Goal: Subscribe to service/newsletter

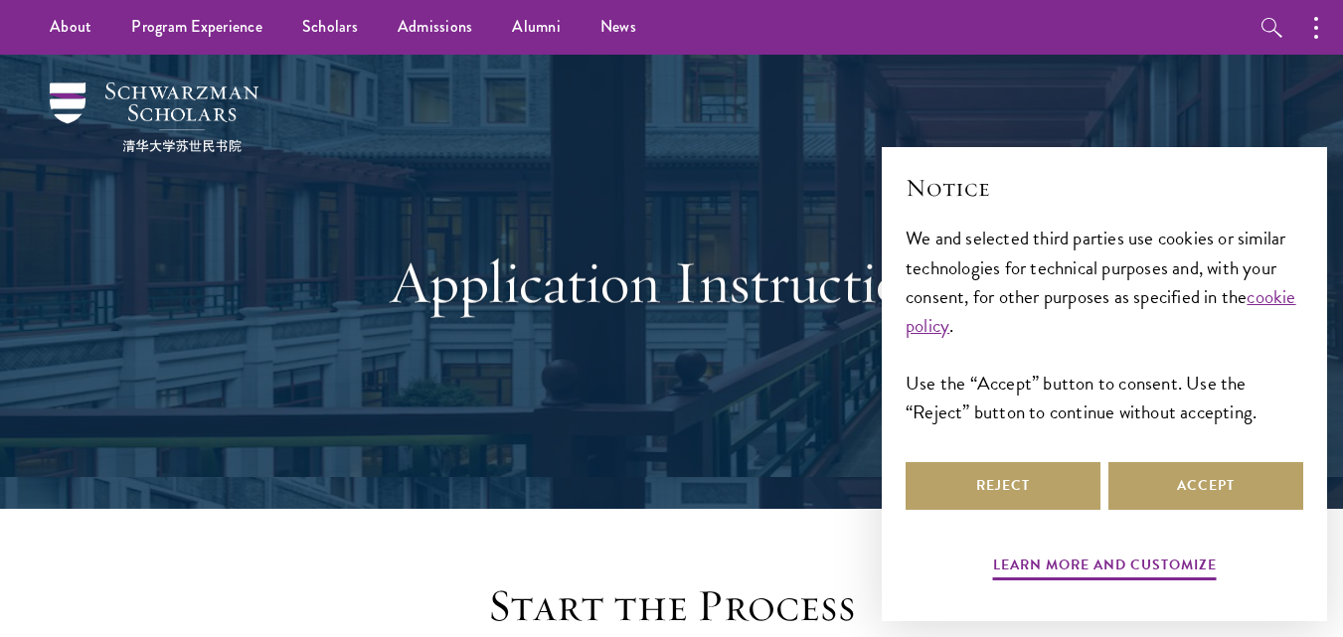
drag, startPoint x: 1291, startPoint y: 2, endPoint x: 626, endPoint y: 302, distance: 728.9
click at [626, 302] on h1 "Application Instructions" at bounding box center [672, 283] width 686 height 72
click at [1198, 470] on button "Accept" at bounding box center [1206, 486] width 195 height 48
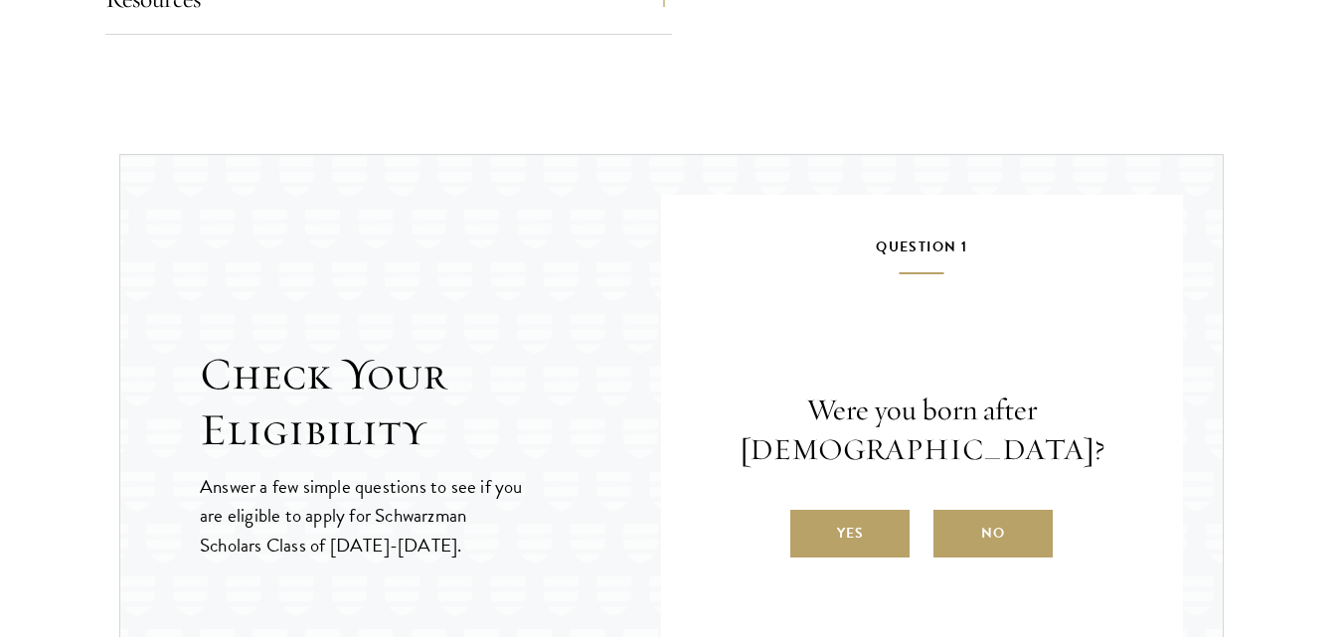
scroll to position [1949, 0]
click at [823, 535] on label "Yes" at bounding box center [849, 533] width 119 height 48
click at [808, 529] on input "Yes" at bounding box center [799, 520] width 18 height 18
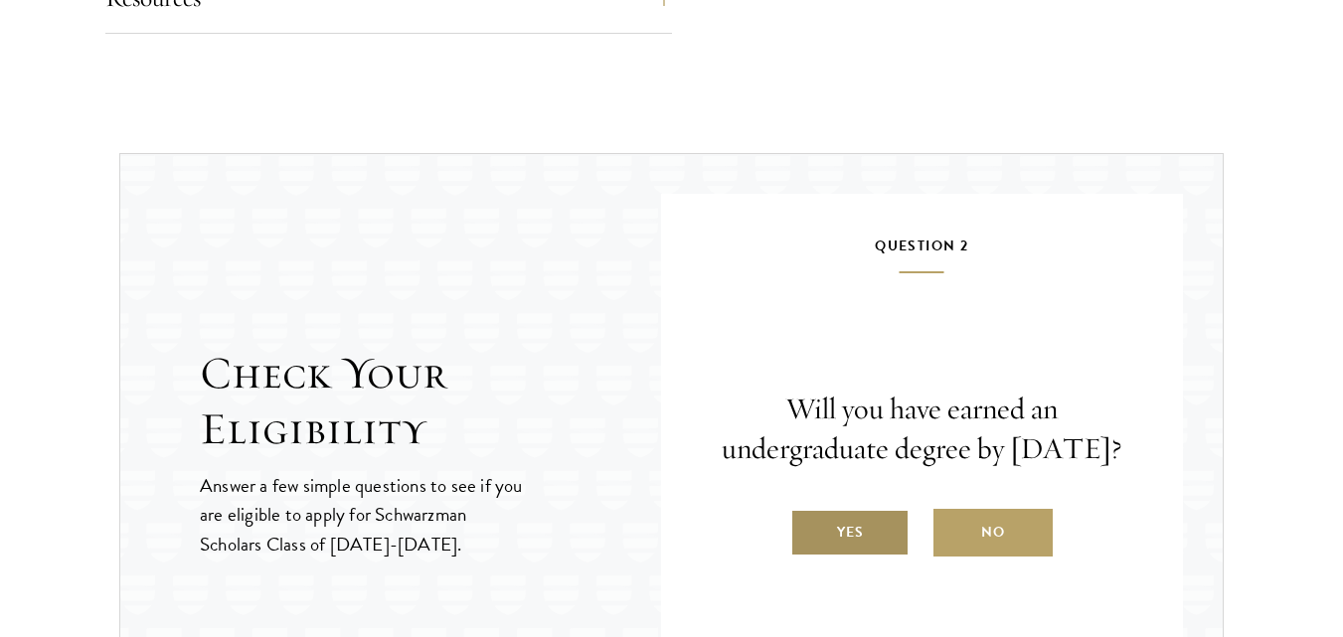
click at [833, 557] on label "Yes" at bounding box center [849, 533] width 119 height 48
click at [808, 529] on input "Yes" at bounding box center [799, 520] width 18 height 18
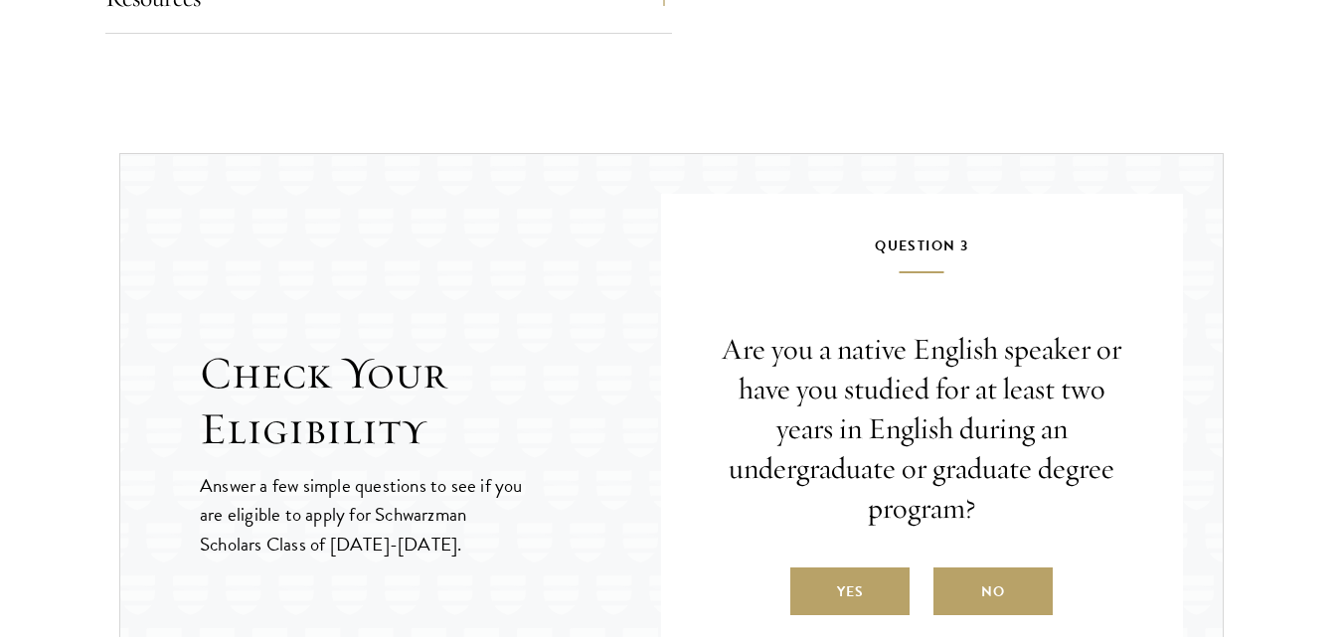
click at [833, 555] on div "Are you a native English speaker or have you studied for at least two years in …" at bounding box center [923, 472] width 404 height 285
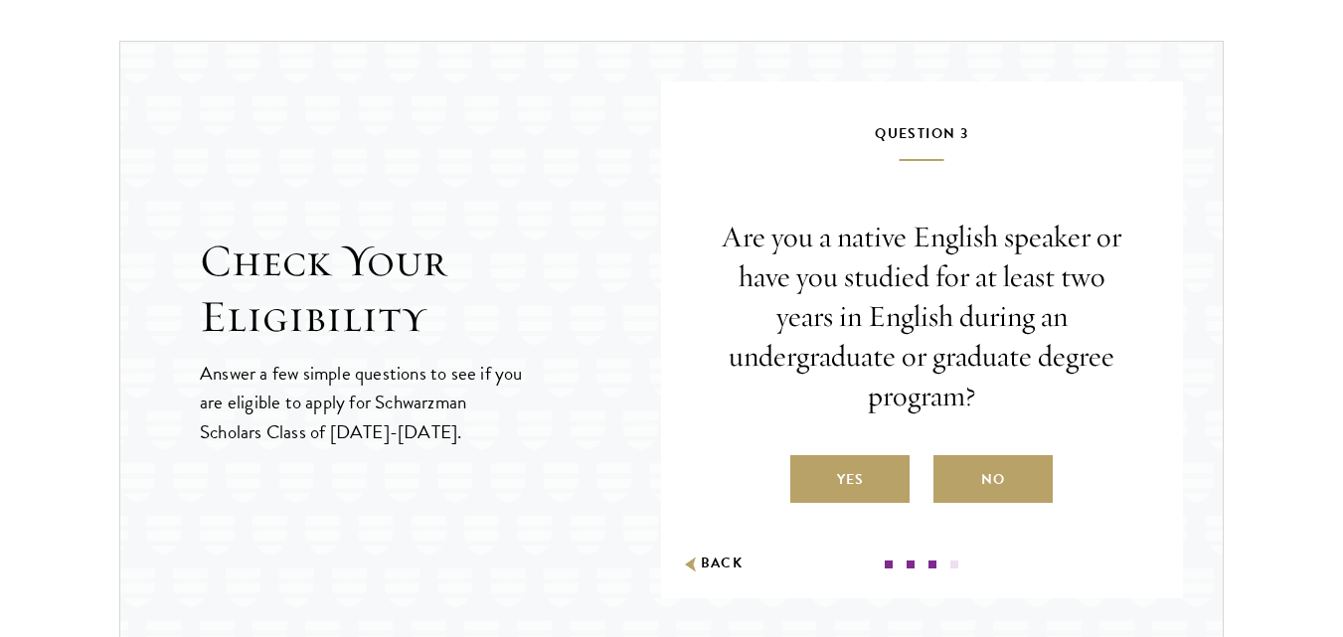
scroll to position [2148, 0]
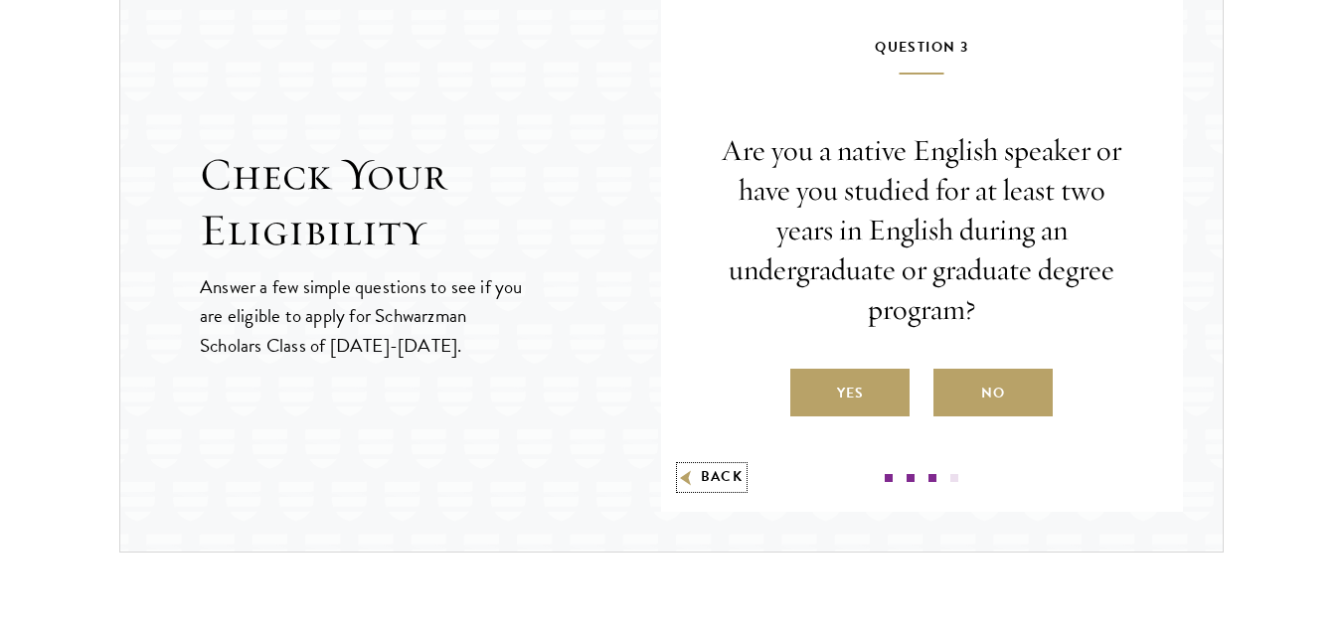
click at [694, 472] on icon "button" at bounding box center [686, 477] width 20 height 21
radio input "false"
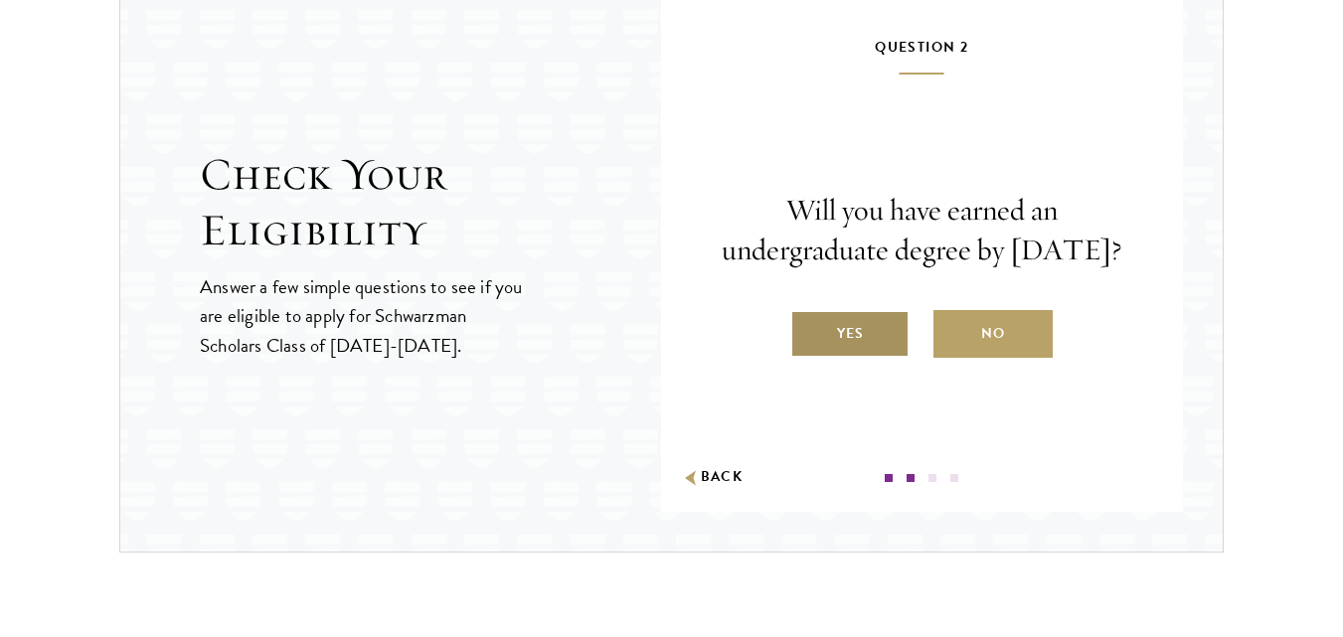
click at [848, 348] on label "Yes" at bounding box center [849, 334] width 119 height 48
click at [808, 330] on input "Yes" at bounding box center [799, 321] width 18 height 18
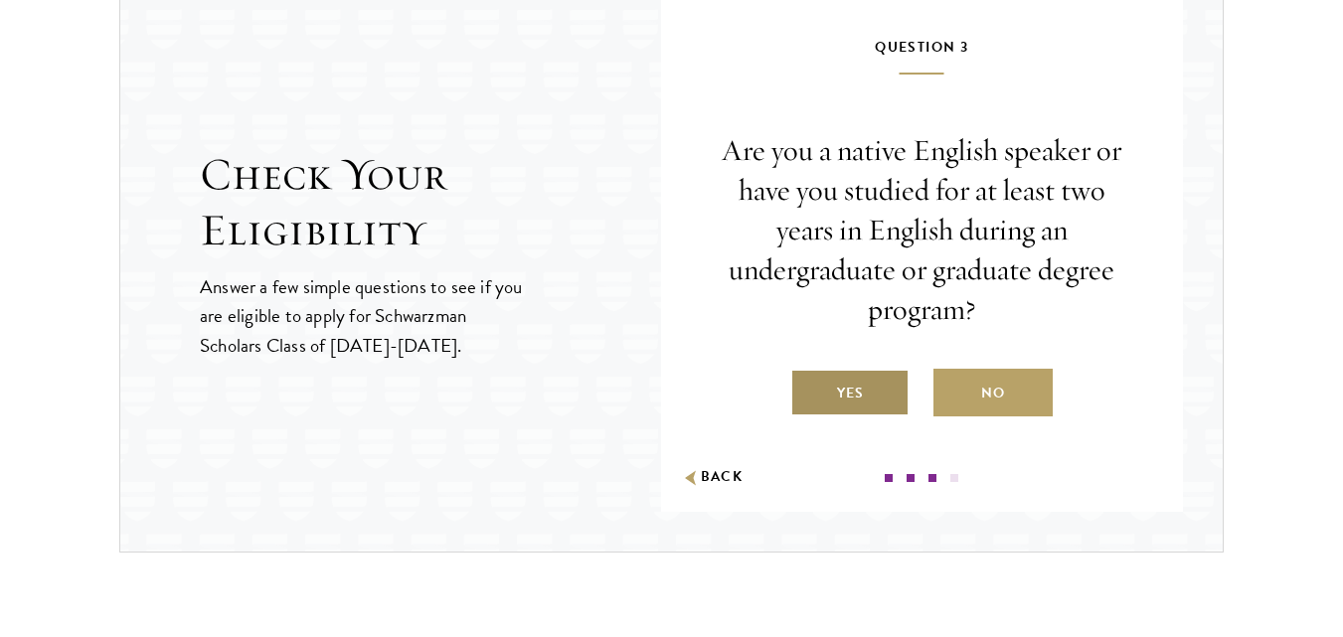
click at [838, 386] on label "Yes" at bounding box center [849, 393] width 119 height 48
click at [808, 386] on input "Yes" at bounding box center [799, 381] width 18 height 18
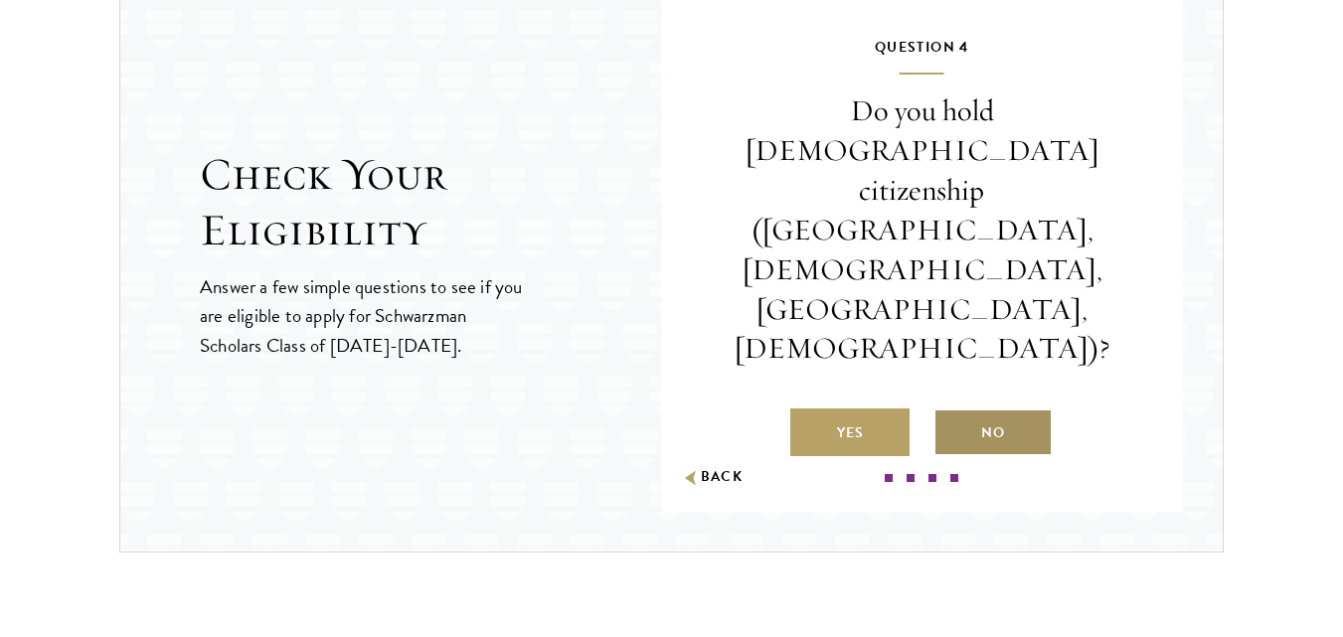
click at [990, 409] on label "No" at bounding box center [993, 433] width 119 height 48
click at [952, 412] on input "No" at bounding box center [943, 421] width 18 height 18
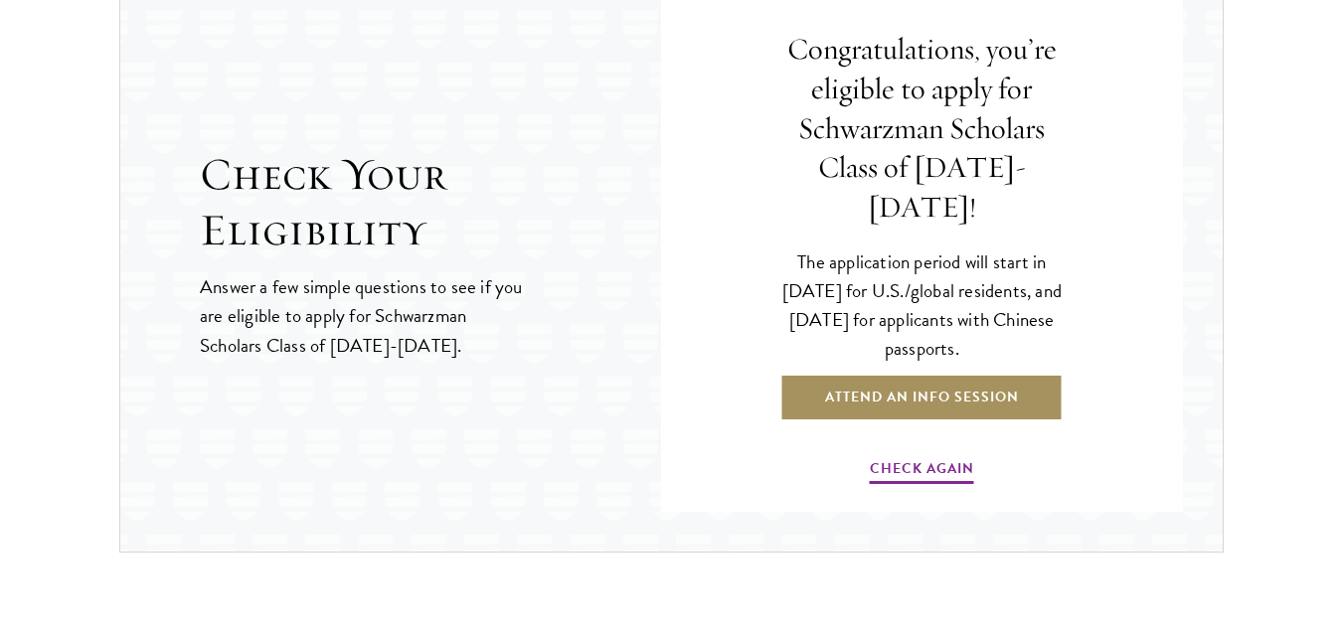
click at [961, 377] on link "Attend an Info Session" at bounding box center [922, 398] width 283 height 48
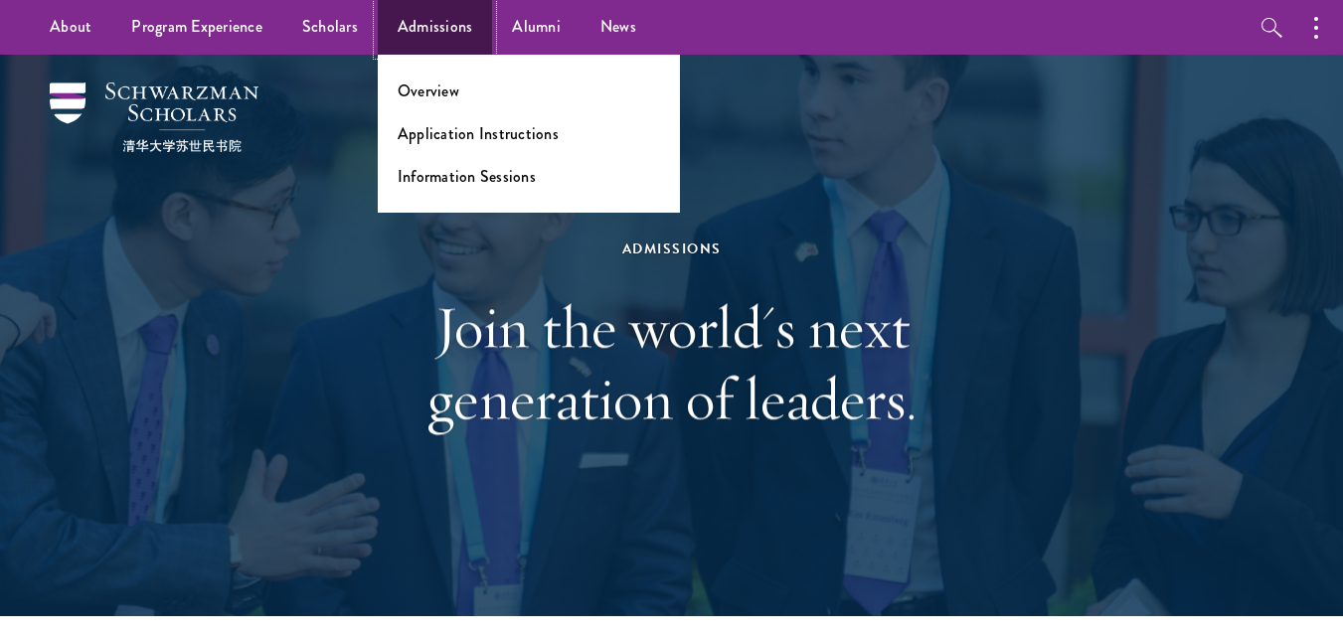
click at [447, 22] on link "Admissions" at bounding box center [435, 27] width 115 height 55
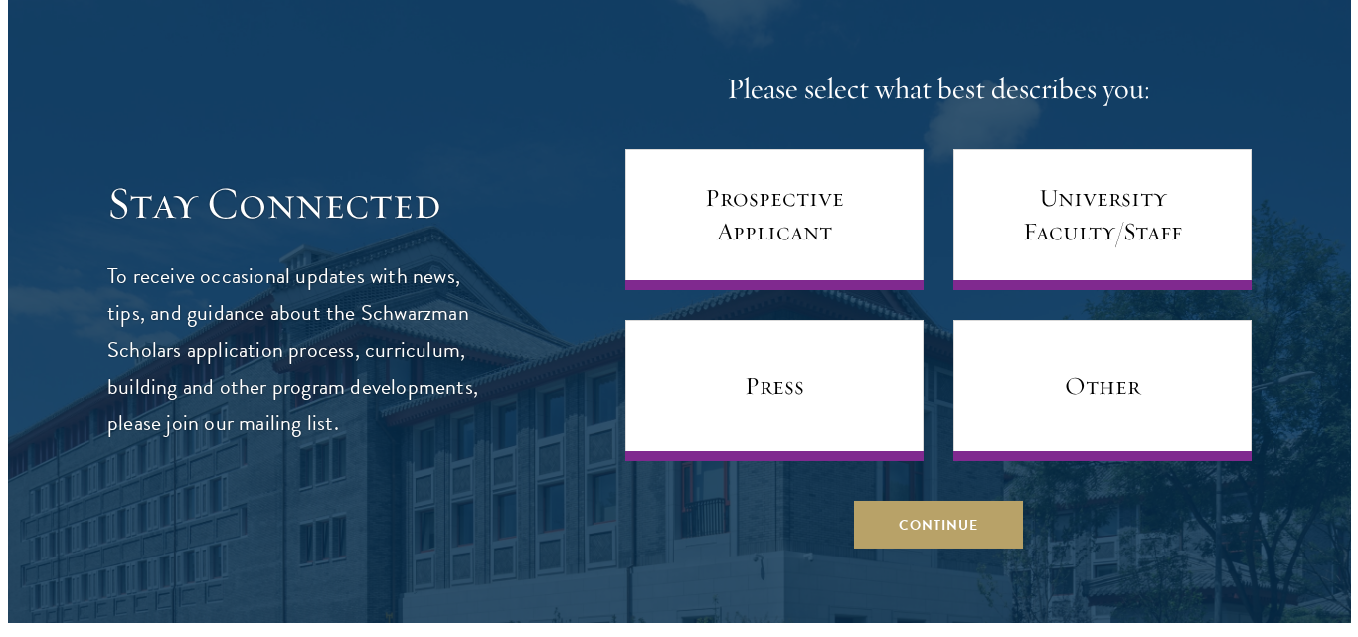
scroll to position [7769, 0]
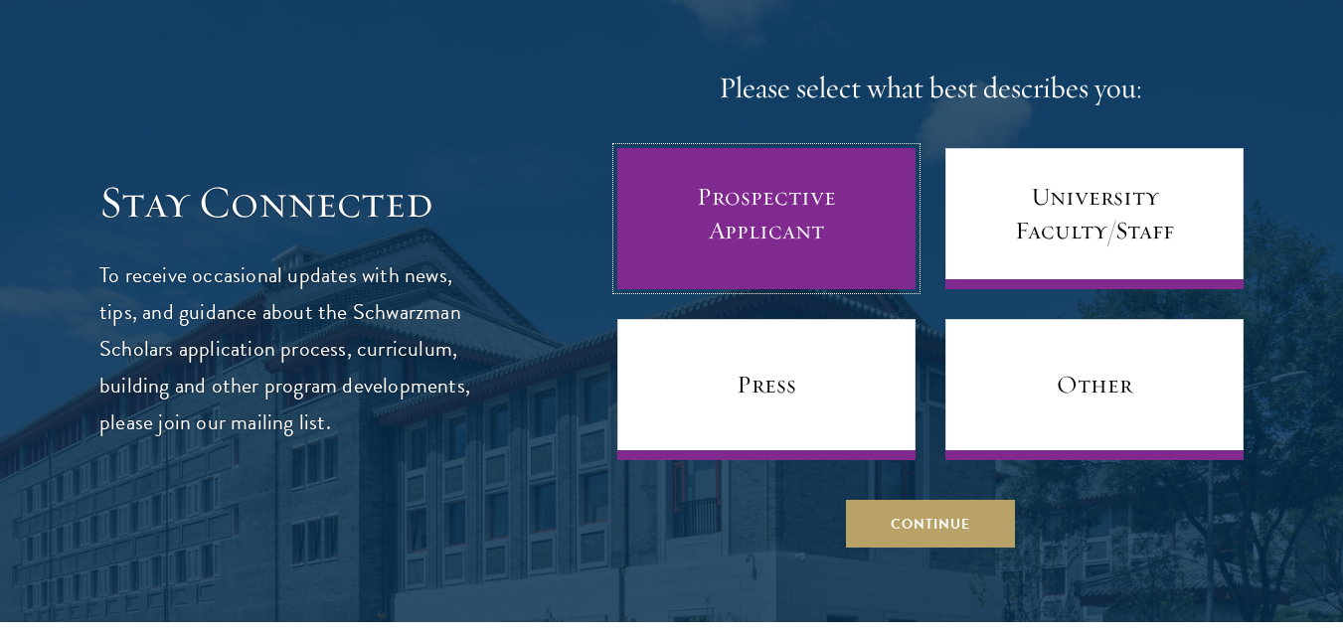
click at [819, 202] on link "Prospective Applicant" at bounding box center [766, 218] width 298 height 141
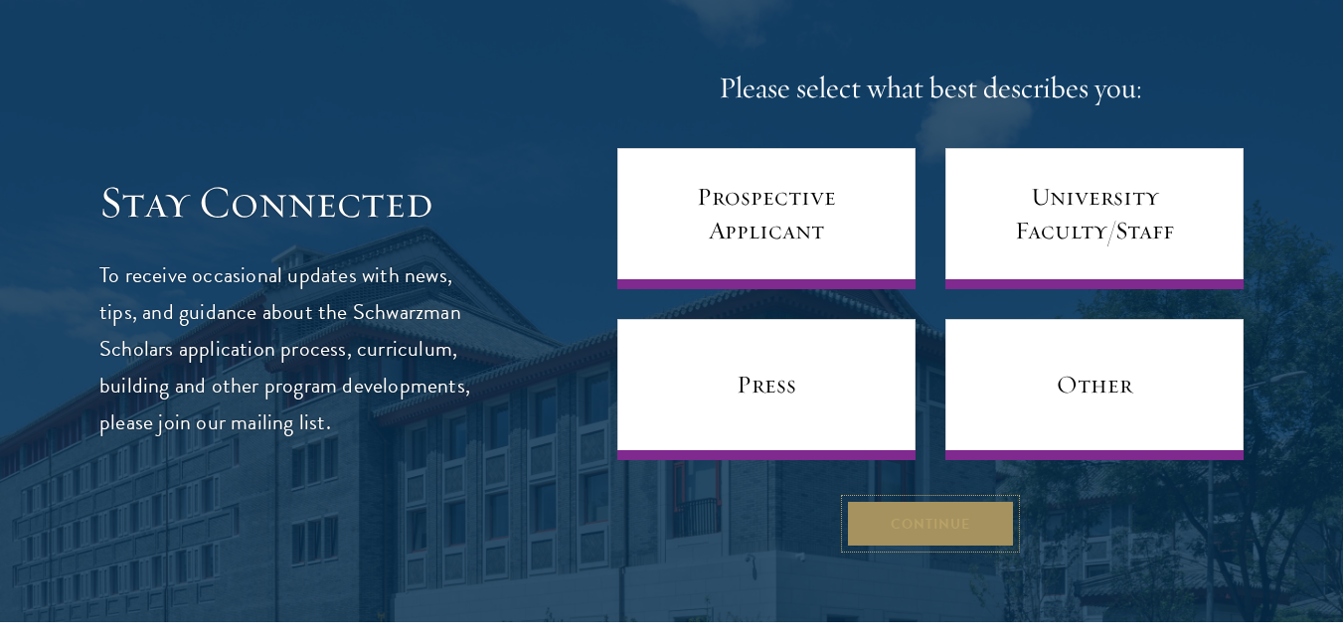
click at [918, 500] on button "Continue" at bounding box center [930, 524] width 169 height 48
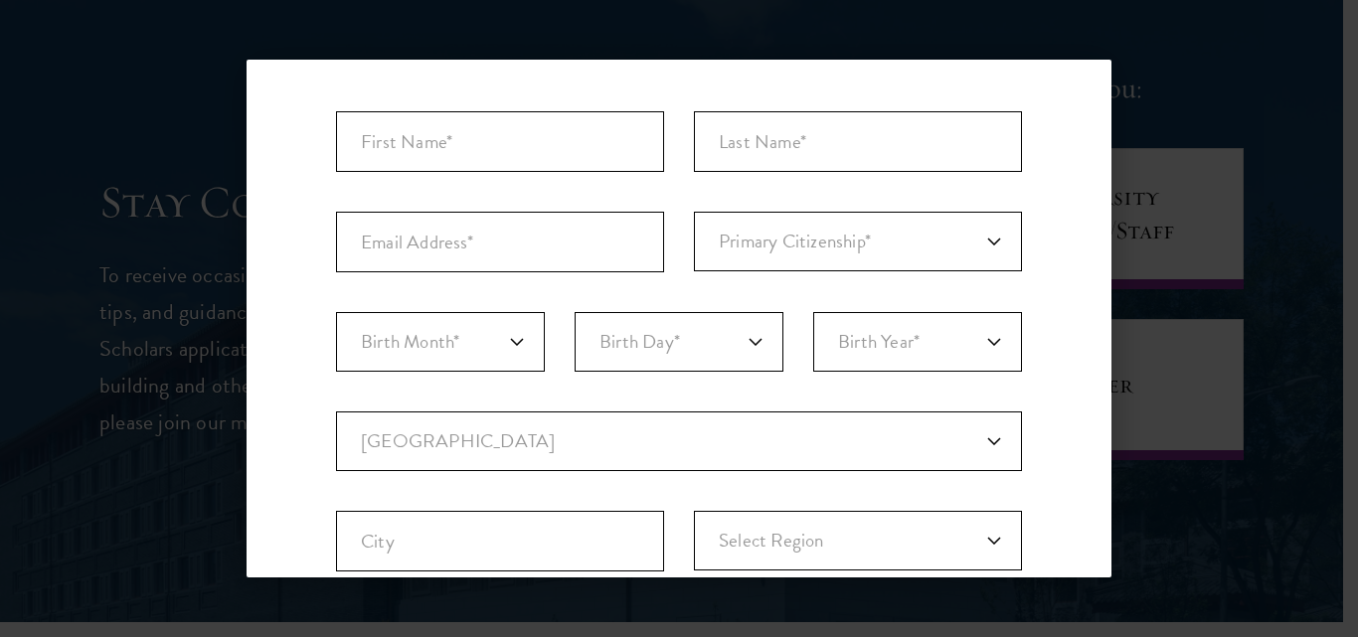
scroll to position [199, 0]
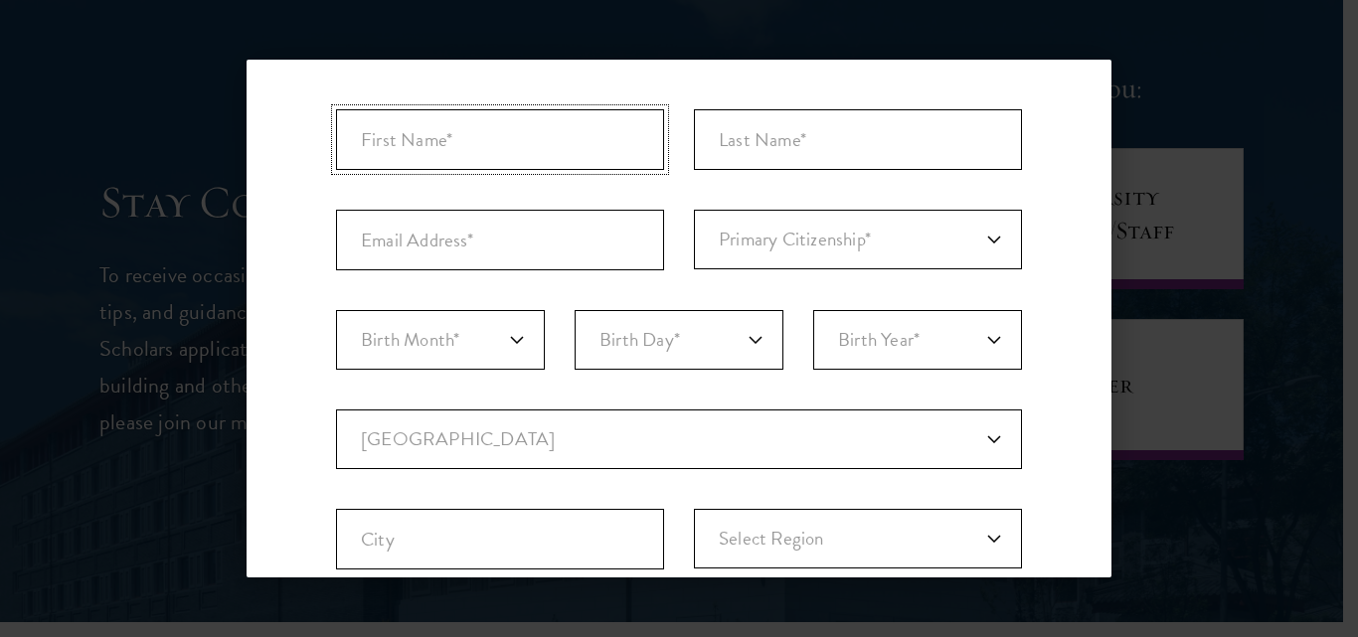
click at [426, 134] on input "First Name*" at bounding box center [500, 139] width 328 height 61
type input "Yao Ignace"
click at [721, 145] on input "Last Name (Family Name)*" at bounding box center [858, 139] width 328 height 61
type input "Bini"
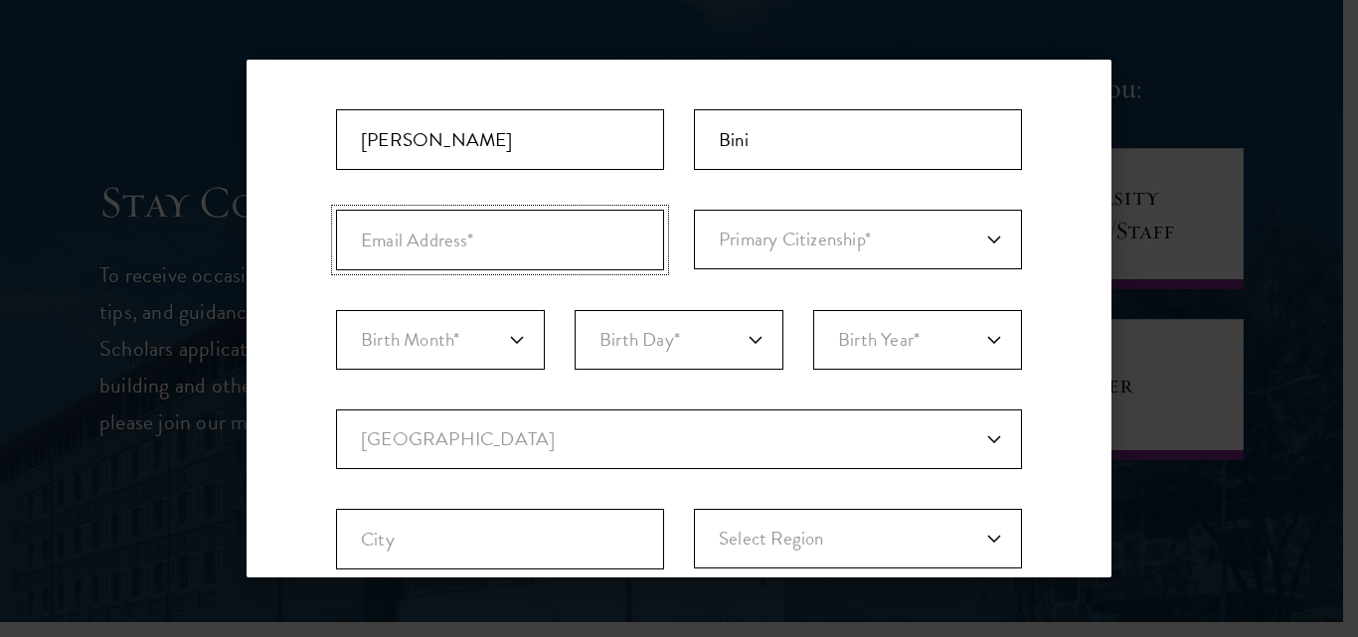
click at [570, 244] on input "Email Address*" at bounding box center [500, 240] width 328 height 61
type input "byaoignace@gmail.com"
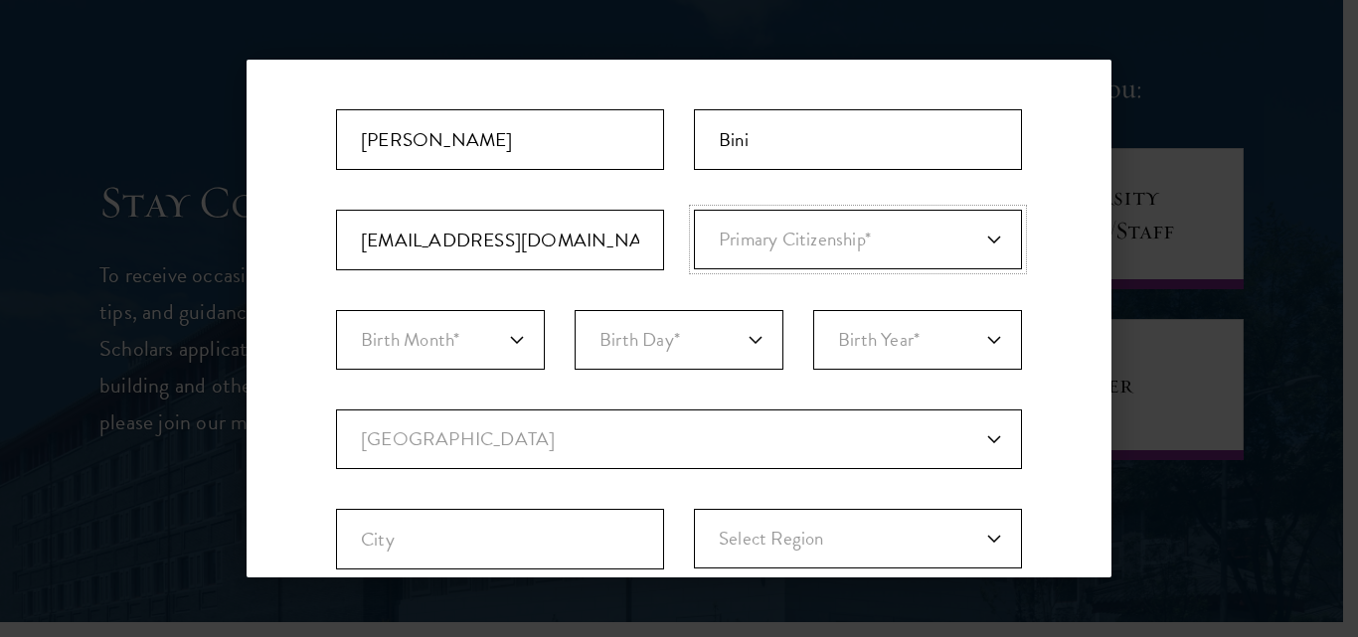
click at [978, 239] on select "Primary Citizenship* Afghanistan Aland Islands Albania Algeria Andorra Angola A…" at bounding box center [858, 240] width 328 height 60
select select "IV"
click at [694, 210] on select "Primary Citizenship* Afghanistan Aland Islands Albania Algeria Andorra Angola A…" at bounding box center [858, 240] width 328 height 60
click at [513, 337] on select "Birth Month* January February March April May June July August September Octobe…" at bounding box center [440, 340] width 209 height 60
select select "02"
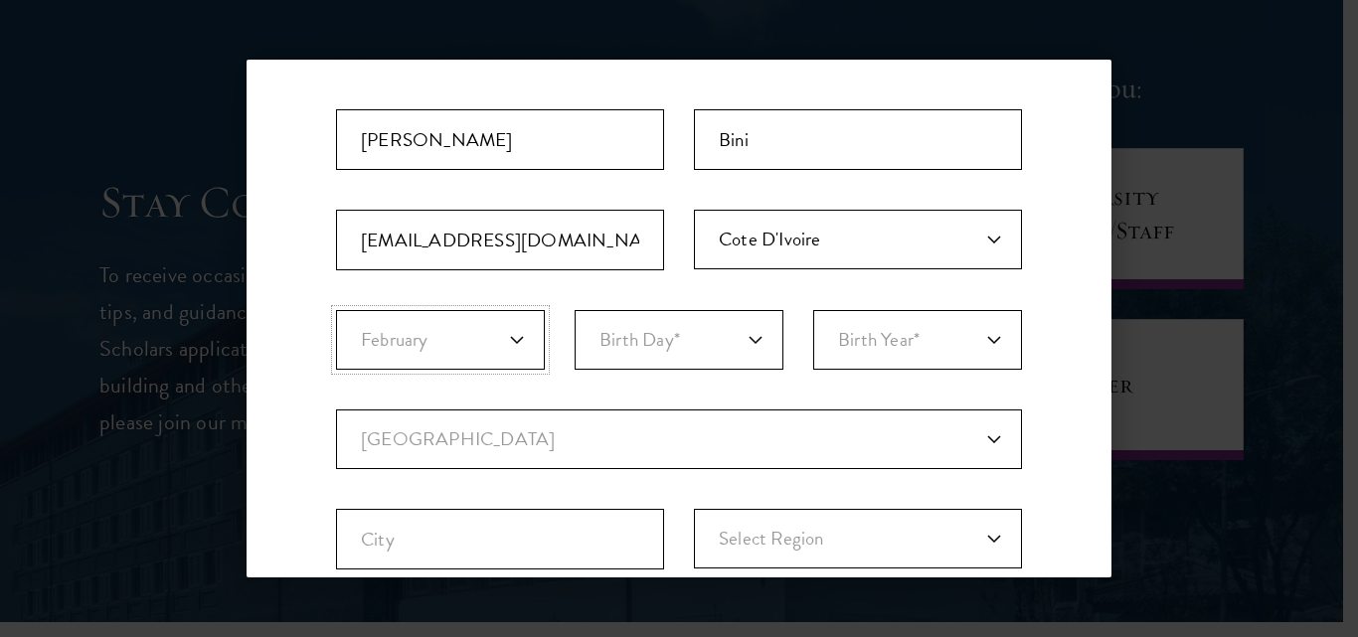
click at [336, 310] on select "Birth Month* January February March April May June July August September Octobe…" at bounding box center [440, 340] width 209 height 60
click at [748, 341] on select "Birth Day* 1 2 3 4 5 6 7 8 9 10 11 12 13 14 15 16 17 18 19 20 21 22 23 24 25 26…" at bounding box center [679, 340] width 209 height 60
select select "22"
click at [575, 310] on select "Birth Day* 1 2 3 4 5 6 7 8 9 10 11 12 13 14 15 16 17 18 19 20 21 22 23 24 25 26…" at bounding box center [679, 340] width 209 height 60
click at [975, 341] on select "Birth Year* 2025 2024 2023 2022 2021 2020 2019 2018 2017 2016 2015 2014 2013 20…" at bounding box center [917, 340] width 209 height 60
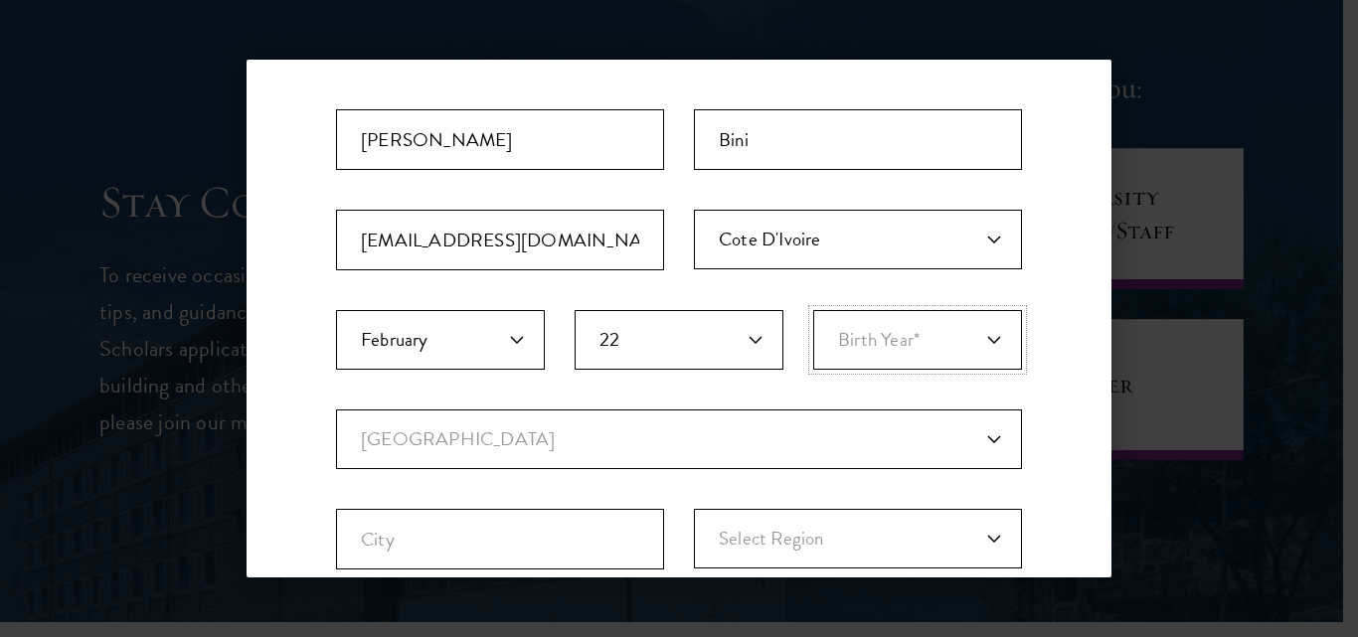
select select "2002"
click at [813, 310] on select "Birth Year* 2025 2024 2023 2022 2021 2020 2019 2018 2017 2016 2015 2014 2013 20…" at bounding box center [917, 340] width 209 height 60
click at [975, 437] on select "Current Country Afghanistan Aland Islands Albania Algeria Andorra Angola Anguil…" at bounding box center [679, 440] width 686 height 60
select select "IN"
click at [336, 410] on select "Current Country Afghanistan Aland Islands Albania Algeria Andorra Angola Anguil…" at bounding box center [679, 440] width 686 height 60
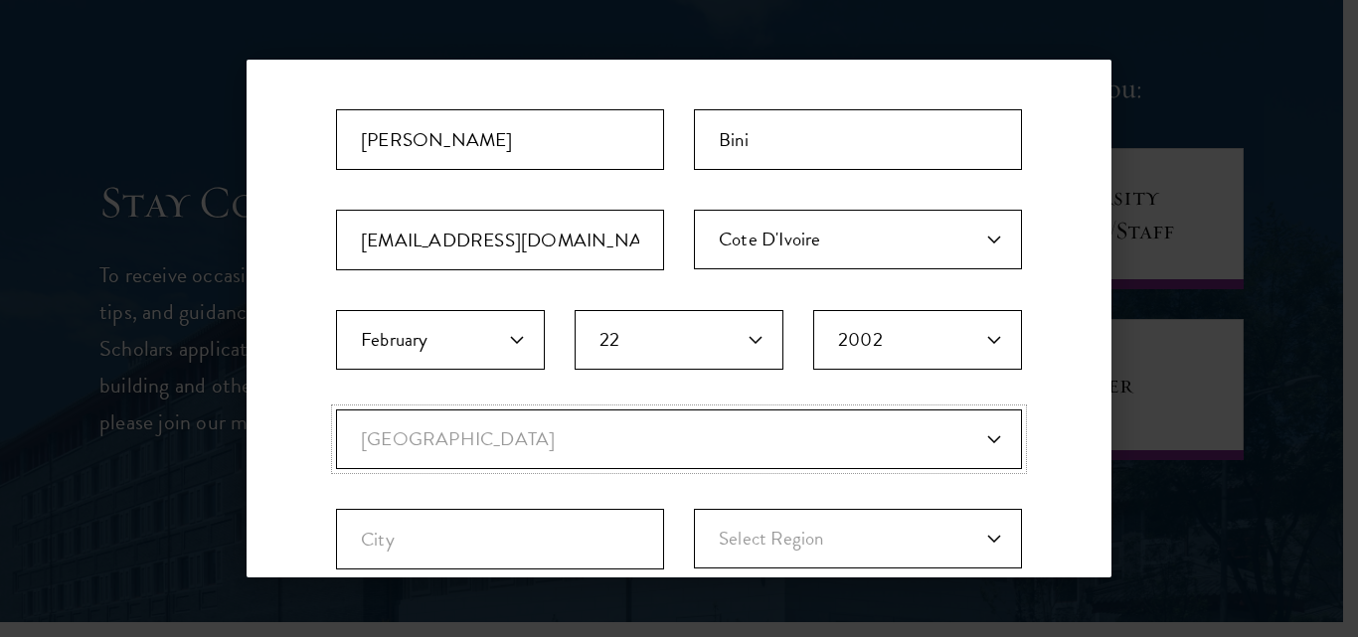
select select
select select "ID"
select select
select select "IR"
select select
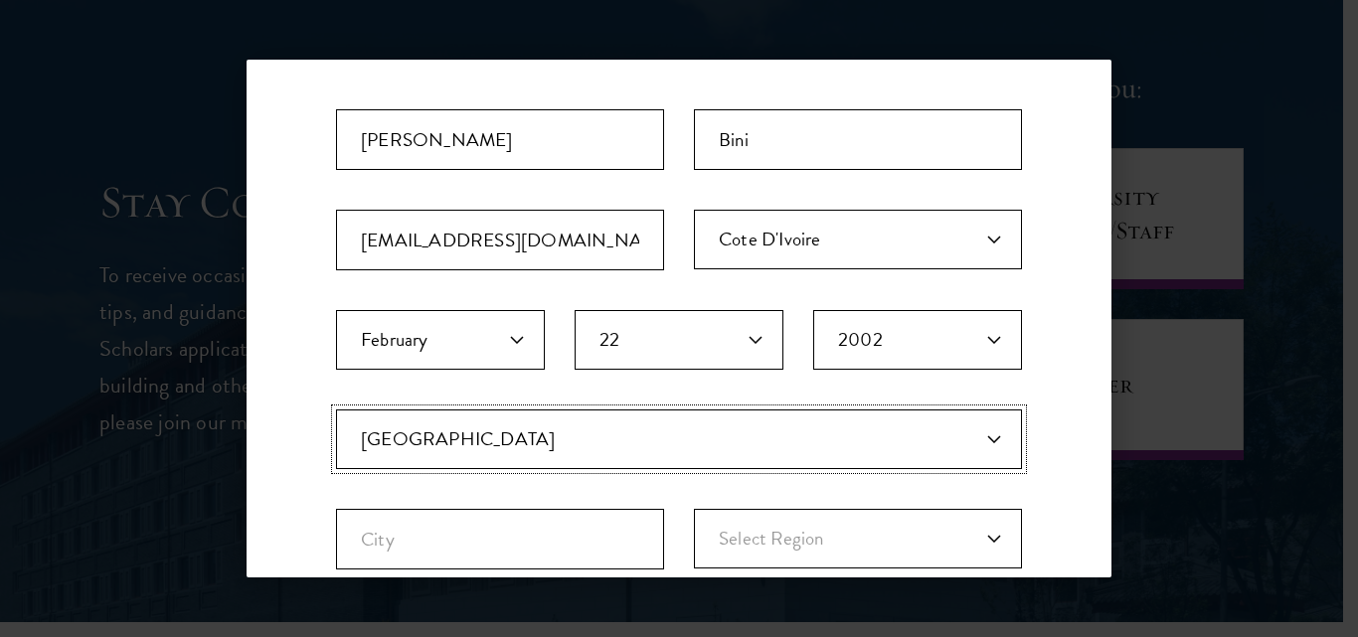
select select "ID"
select select
select select "IN"
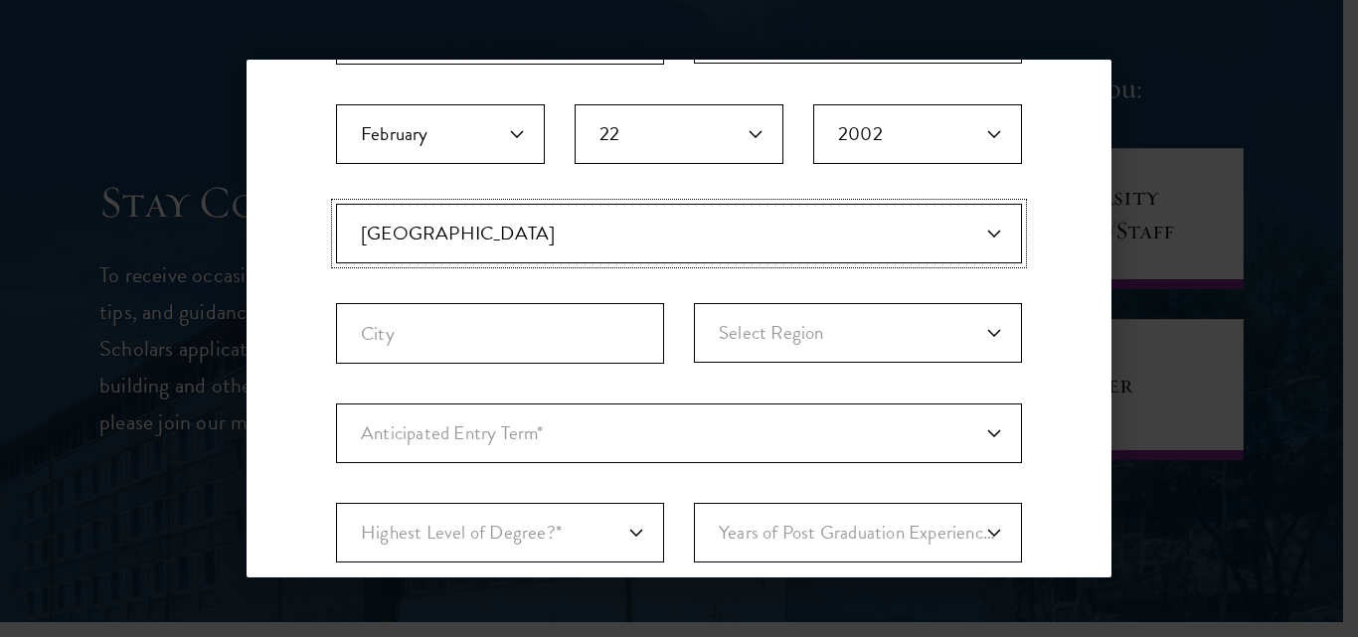
scroll to position [438, 0]
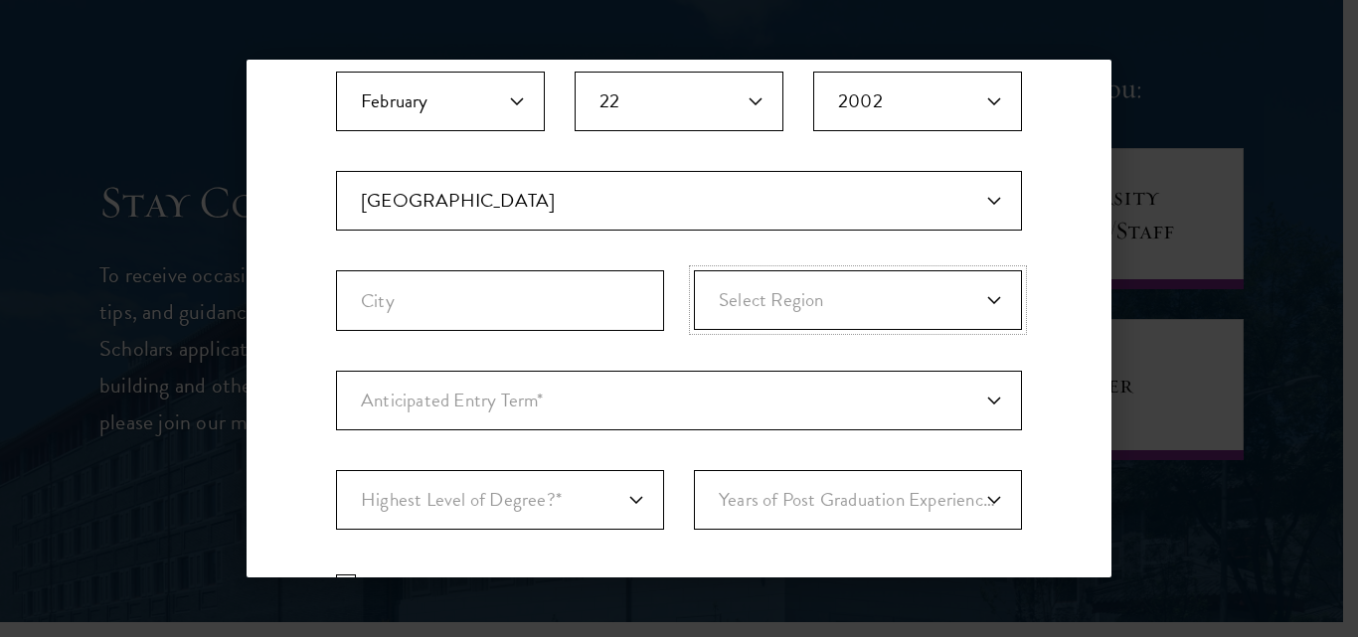
click at [976, 295] on select "Select Region Andaman and Nicobar Islands Andhra Pradesh Arunachal Pradesh Assa…" at bounding box center [858, 300] width 328 height 60
select select "Karnataka"
click at [694, 270] on select "Select Region Andaman and Nicobar Islands Andhra Pradesh Arunachal Pradesh Assa…" at bounding box center [858, 300] width 328 height 60
click at [443, 299] on input "City" at bounding box center [500, 300] width 328 height 61
type input "Bangalore"
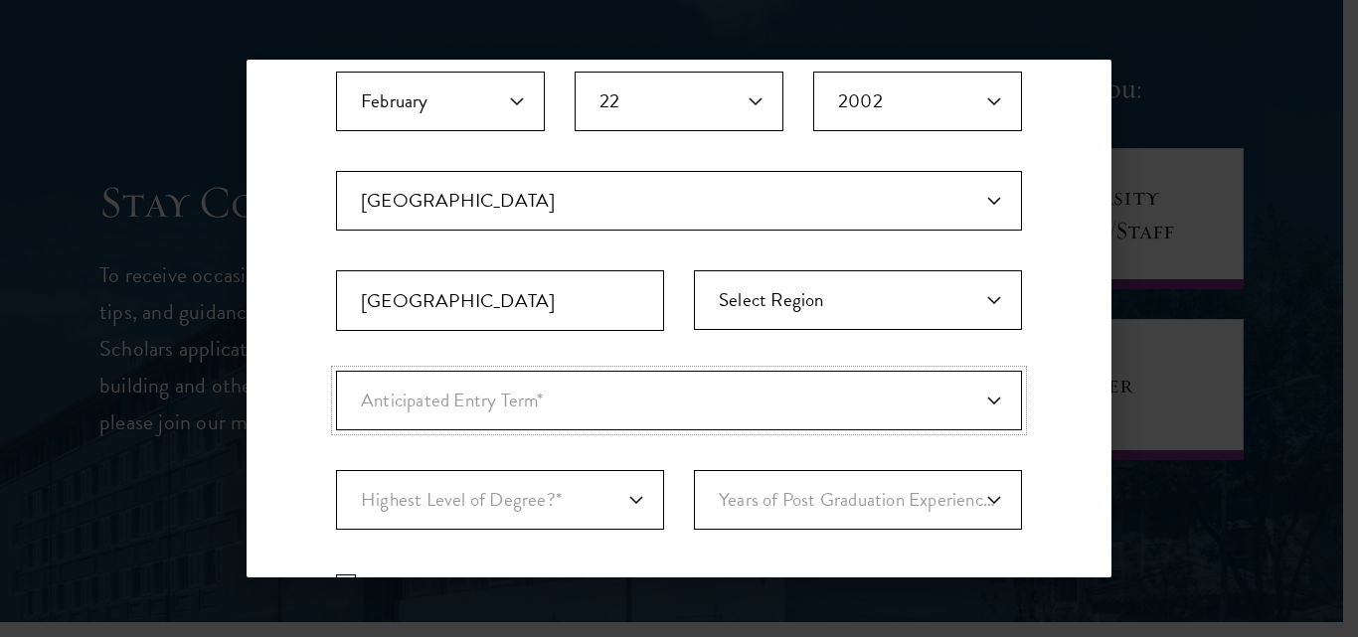
click at [971, 397] on select "Anticipated Entry Term* August 2026 (Application opens April 2025) Just Explori…" at bounding box center [679, 401] width 686 height 60
click at [336, 371] on select "Anticipated Entry Term* August 2026 (Application opens April 2025) Just Explori…" at bounding box center [679, 401] width 686 height 60
select select "e64b8ab3-eabb-4867-96d5-7e6b4840665f"
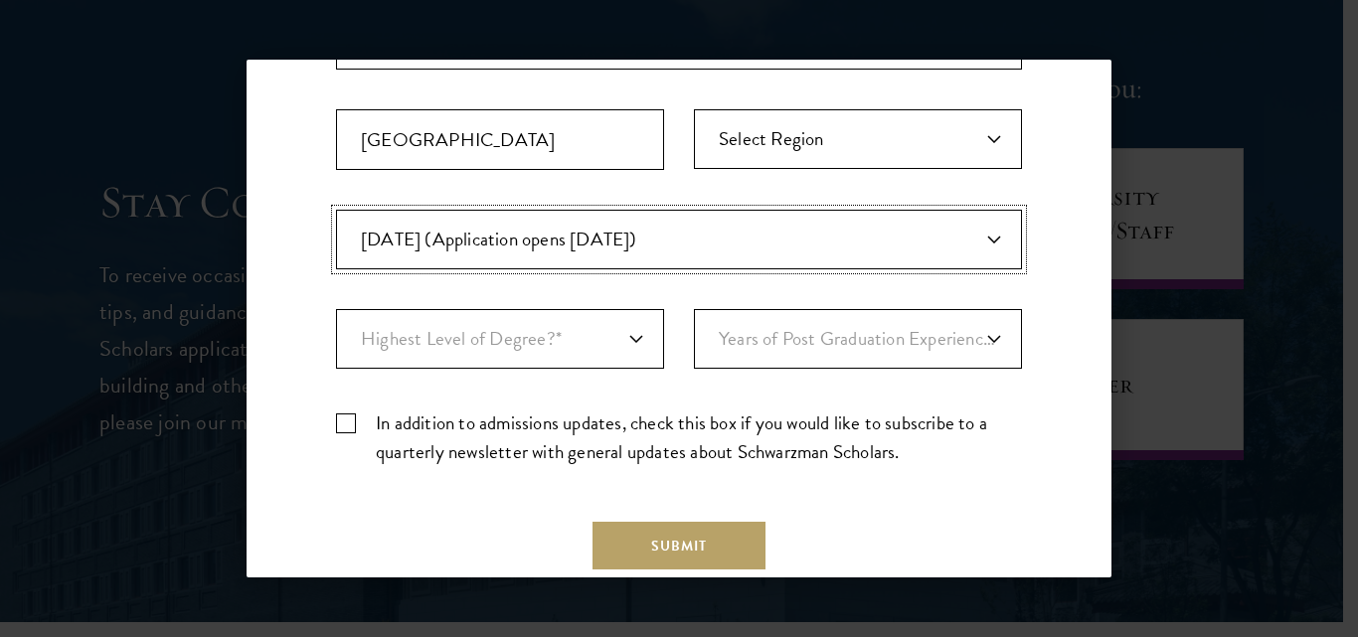
scroll to position [636, 0]
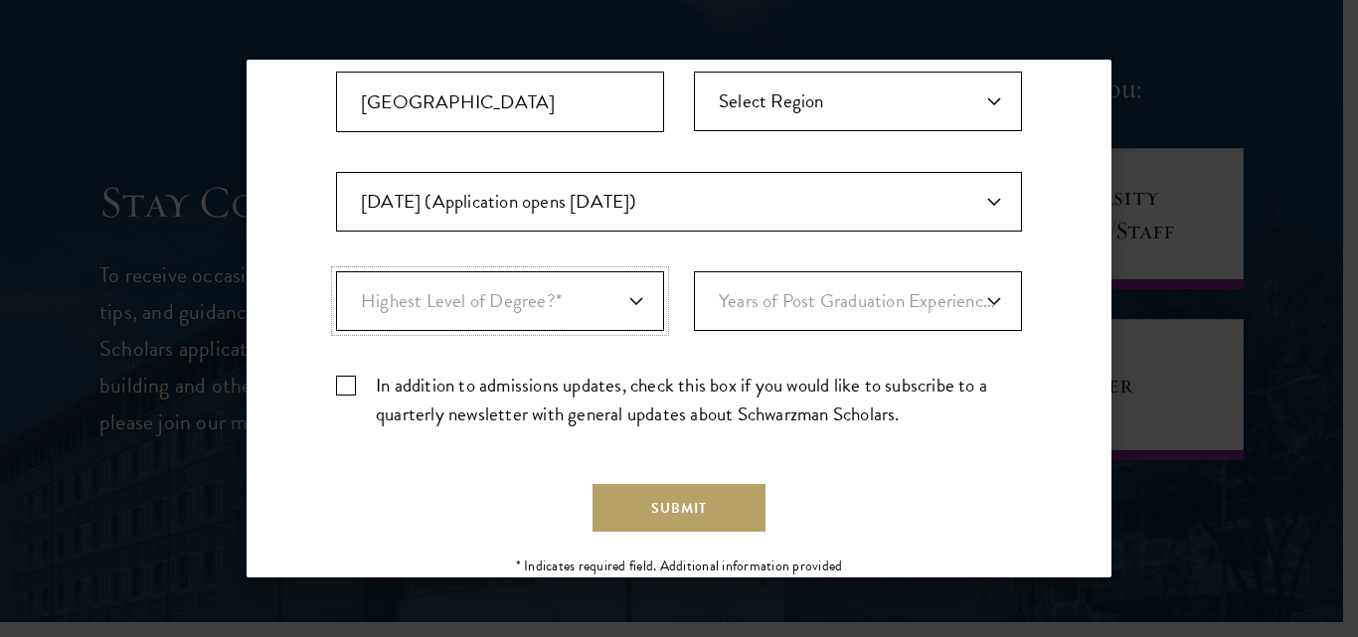
click at [624, 301] on select "Highest Level of Degree?* PHD Bachelor's Master's Current Undergraduate Student" at bounding box center [500, 301] width 328 height 60
select select "009547fe-3364-4351-8e81-63abea734008"
click at [336, 271] on select "Highest Level of Degree?* PHD Bachelor's Master's Current Undergraduate Student" at bounding box center [500, 301] width 328 height 60
click at [978, 298] on select "Years of Post Graduation Experience?* 1 2 3 4 5 6 7 8 9 10" at bounding box center [858, 301] width 328 height 60
select select "1"
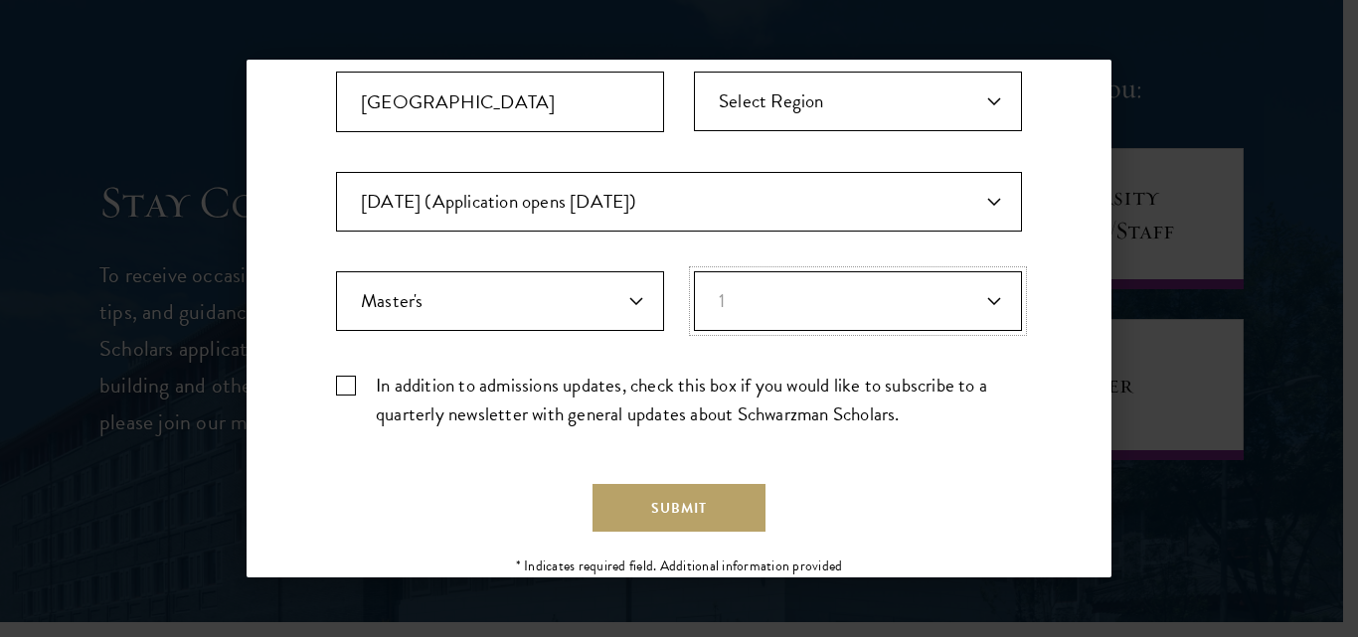
click at [694, 271] on select "Years of Post Graduation Experience?* 1 2 3 4 5 6 7 8 9 10" at bounding box center [858, 301] width 328 height 60
click at [348, 385] on label "In addition to admissions updates, check this box if you would like to subscrib…" at bounding box center [679, 400] width 686 height 58
click at [348, 384] on input "In addition to admissions updates, check this box if you would like to subscrib…" at bounding box center [679, 377] width 686 height 13
checkbox input "true"
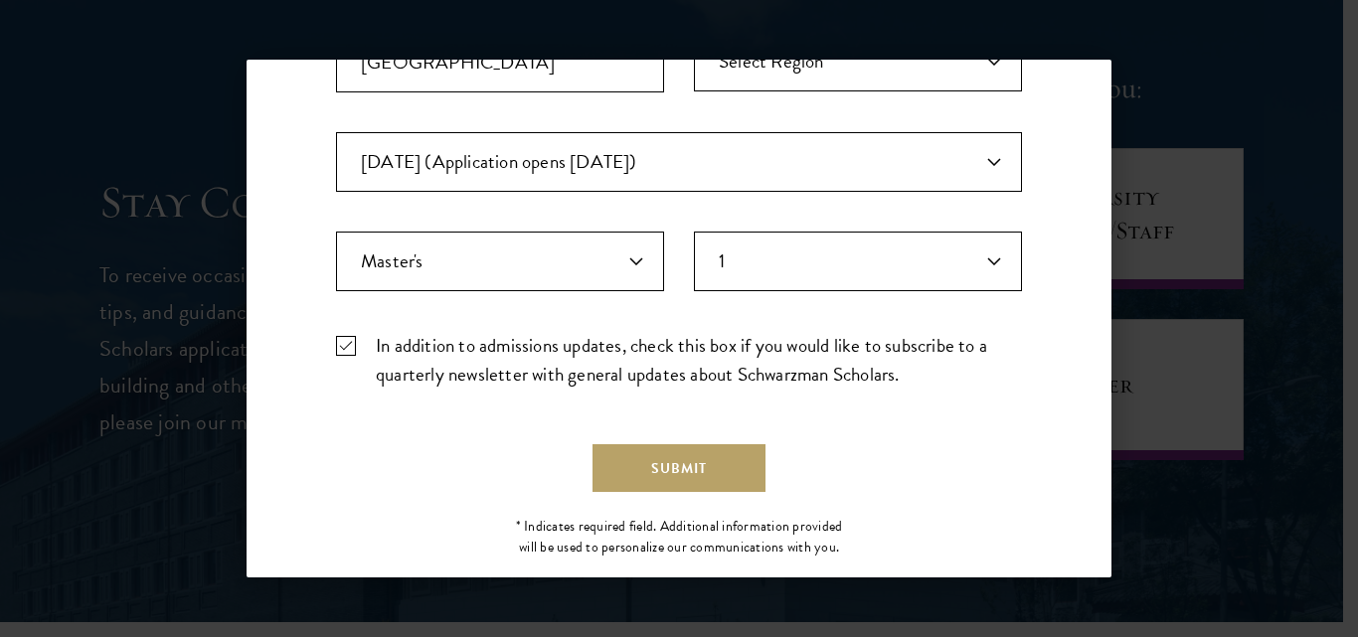
scroll to position [715, 0]
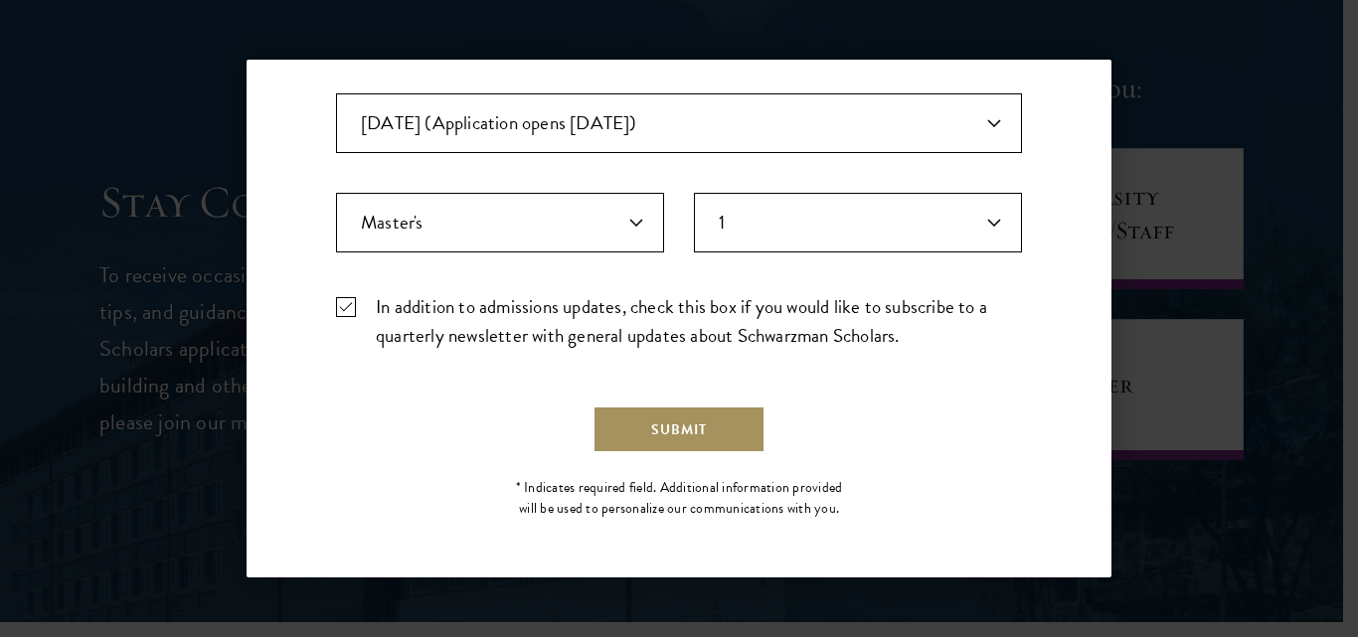
click at [668, 429] on button "Submit" at bounding box center [679, 430] width 173 height 48
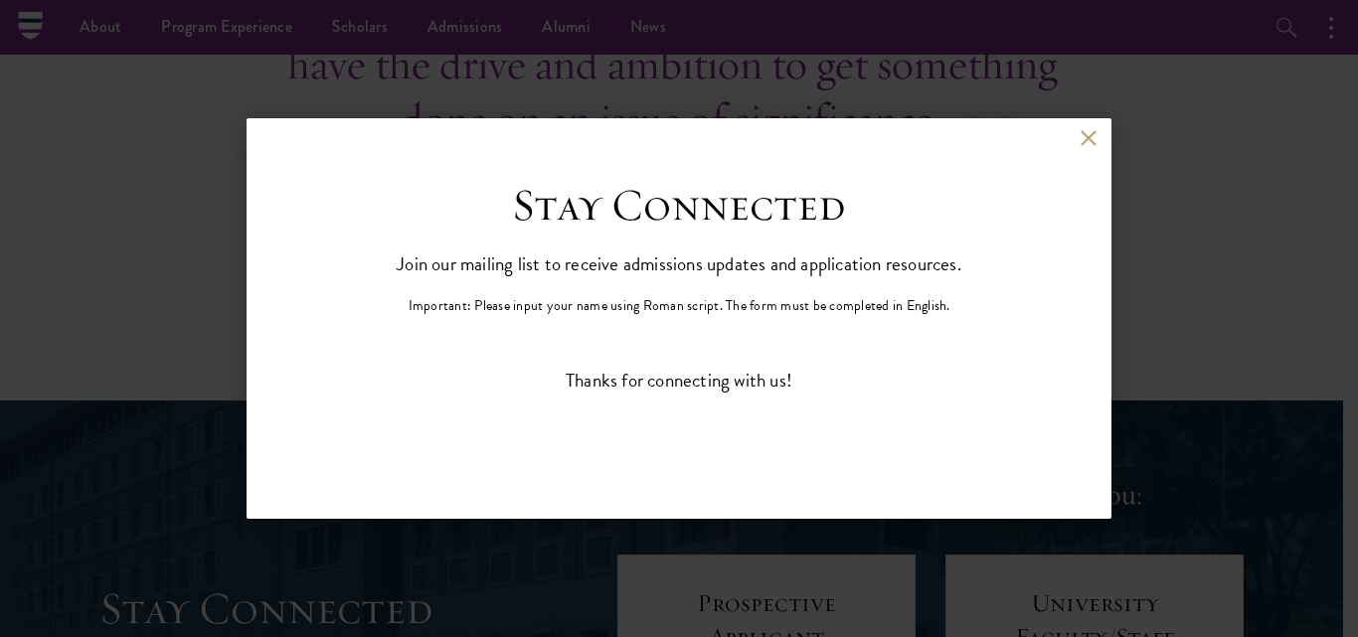
scroll to position [0, 0]
click at [1086, 141] on button at bounding box center [1088, 138] width 17 height 17
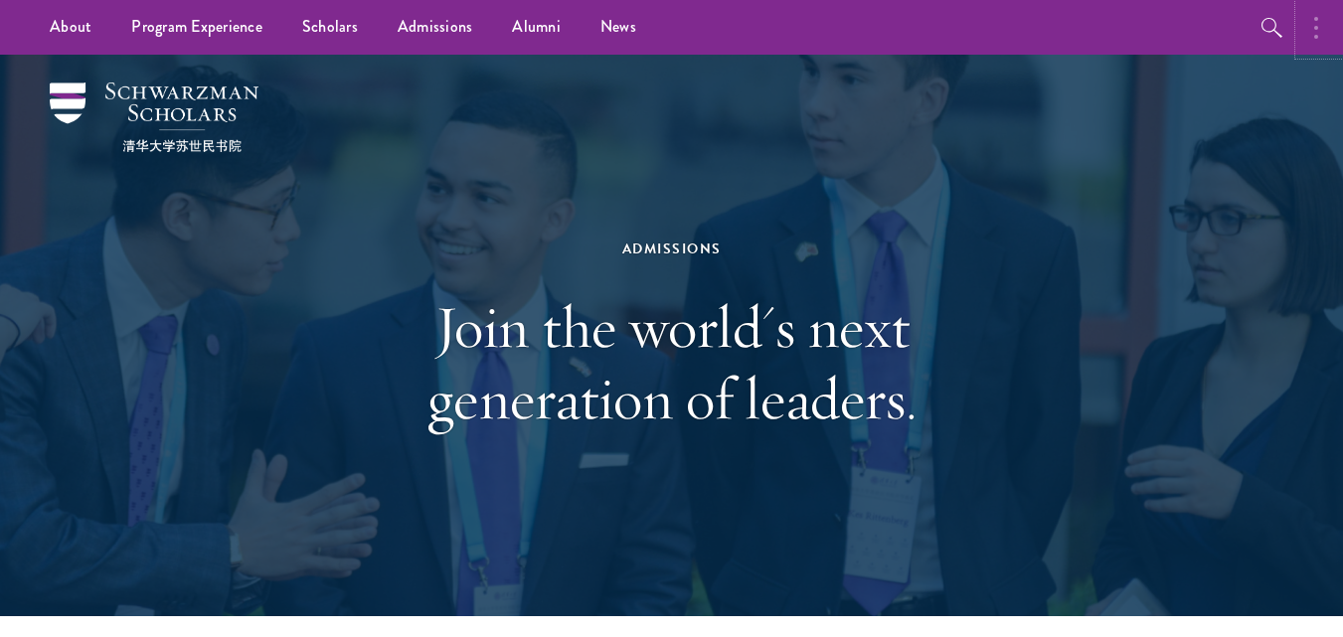
click at [1311, 37] on button "button" at bounding box center [1322, 27] width 44 height 55
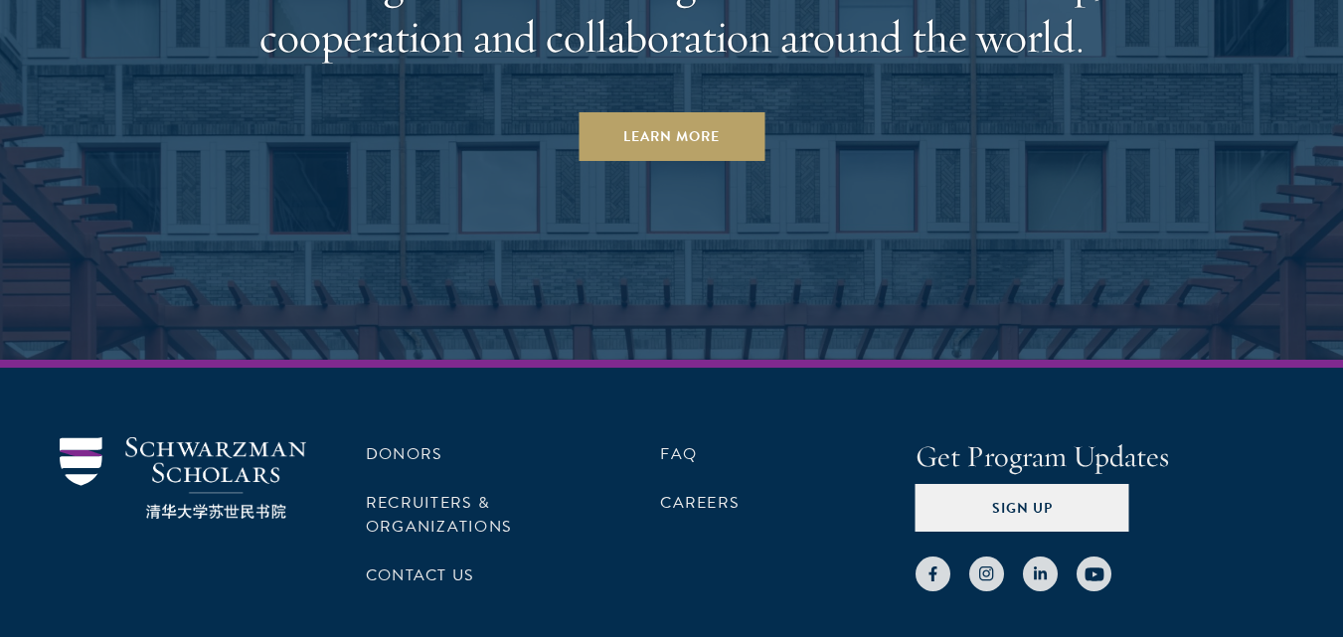
scroll to position [9814, 0]
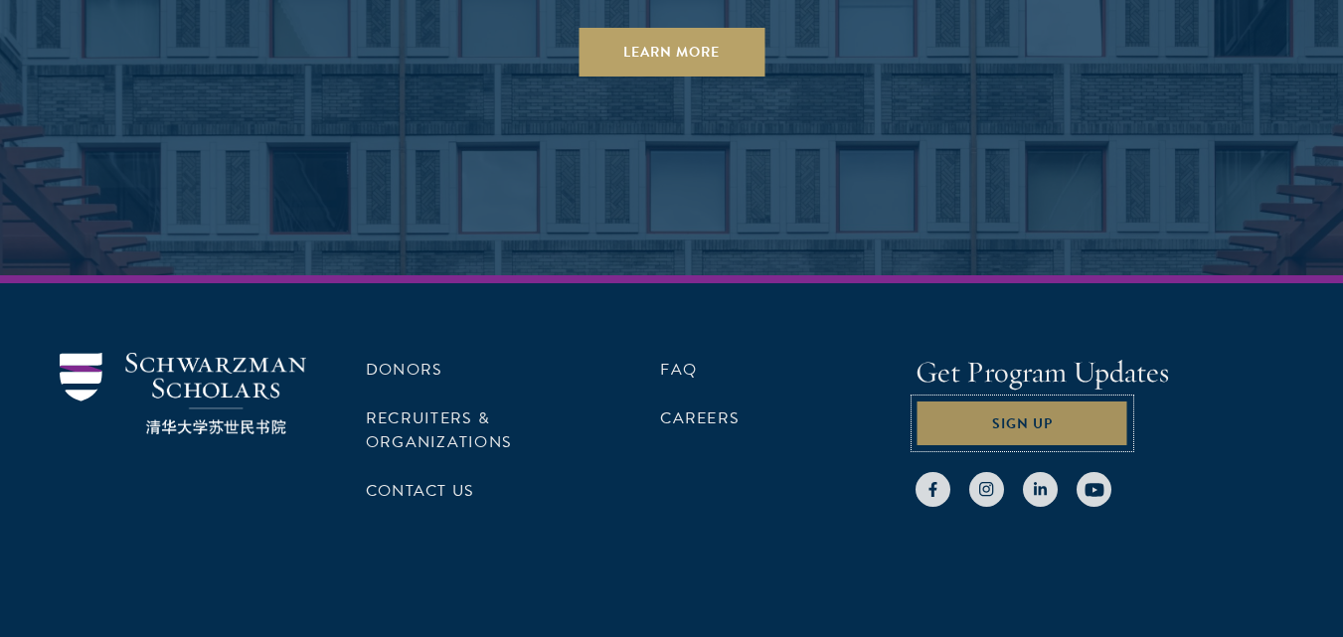
click at [1028, 400] on button "Sign Up" at bounding box center [1023, 424] width 214 height 48
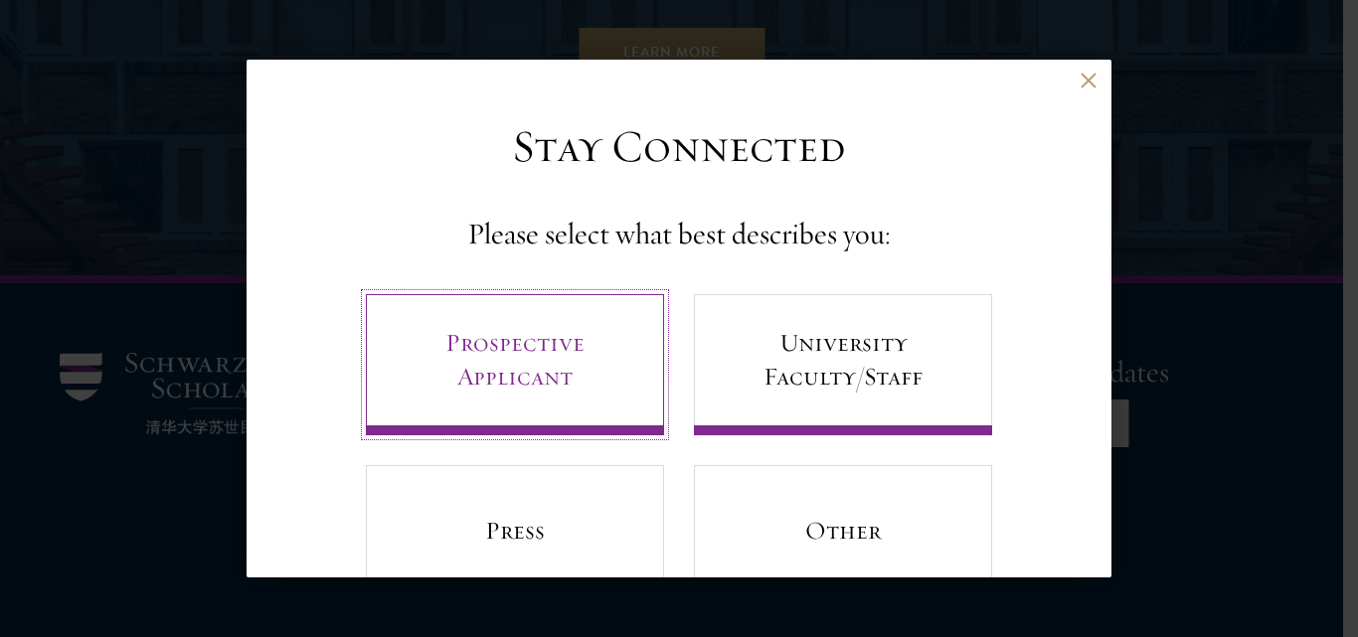
click at [558, 369] on link "Prospective Applicant" at bounding box center [515, 364] width 298 height 141
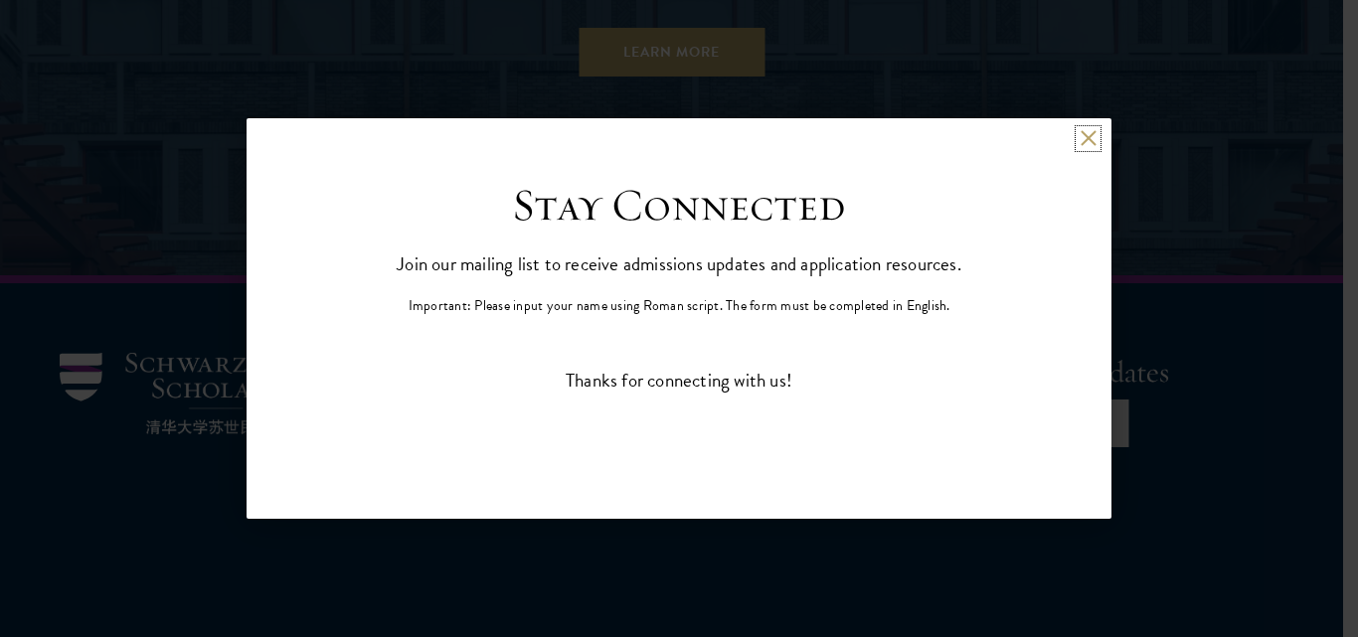
click at [1088, 136] on button at bounding box center [1088, 138] width 17 height 17
